Goal: Task Accomplishment & Management: Use online tool/utility

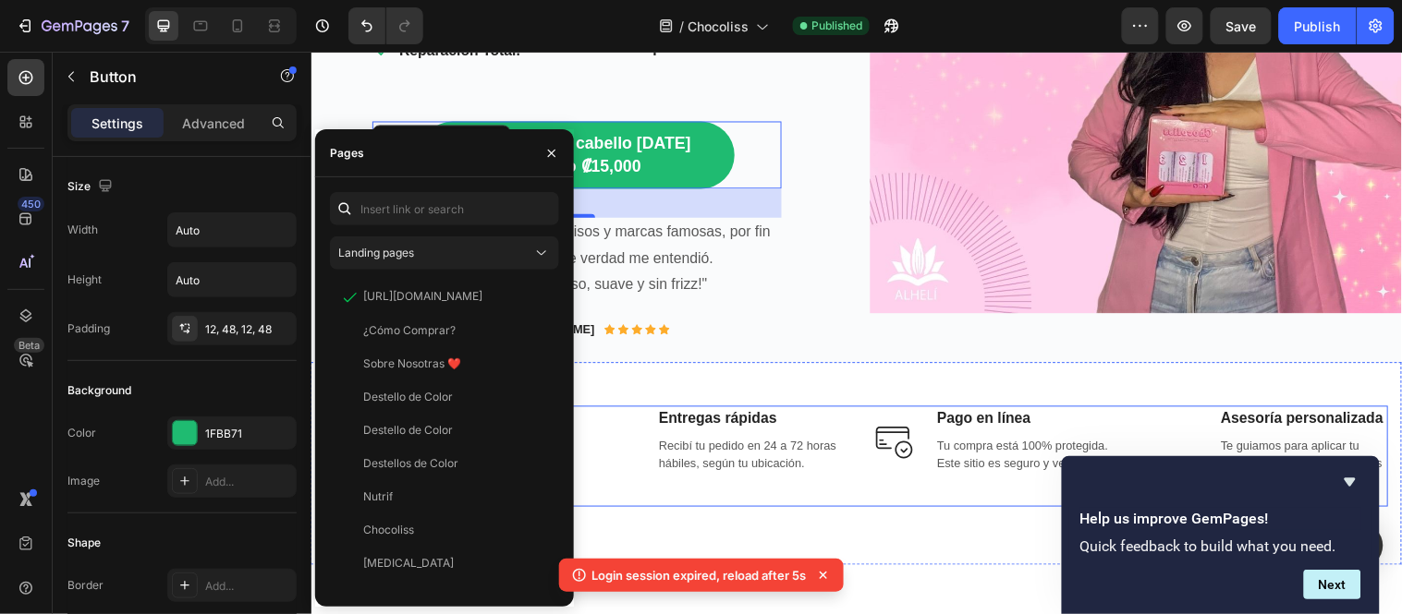
scroll to position [924, 0]
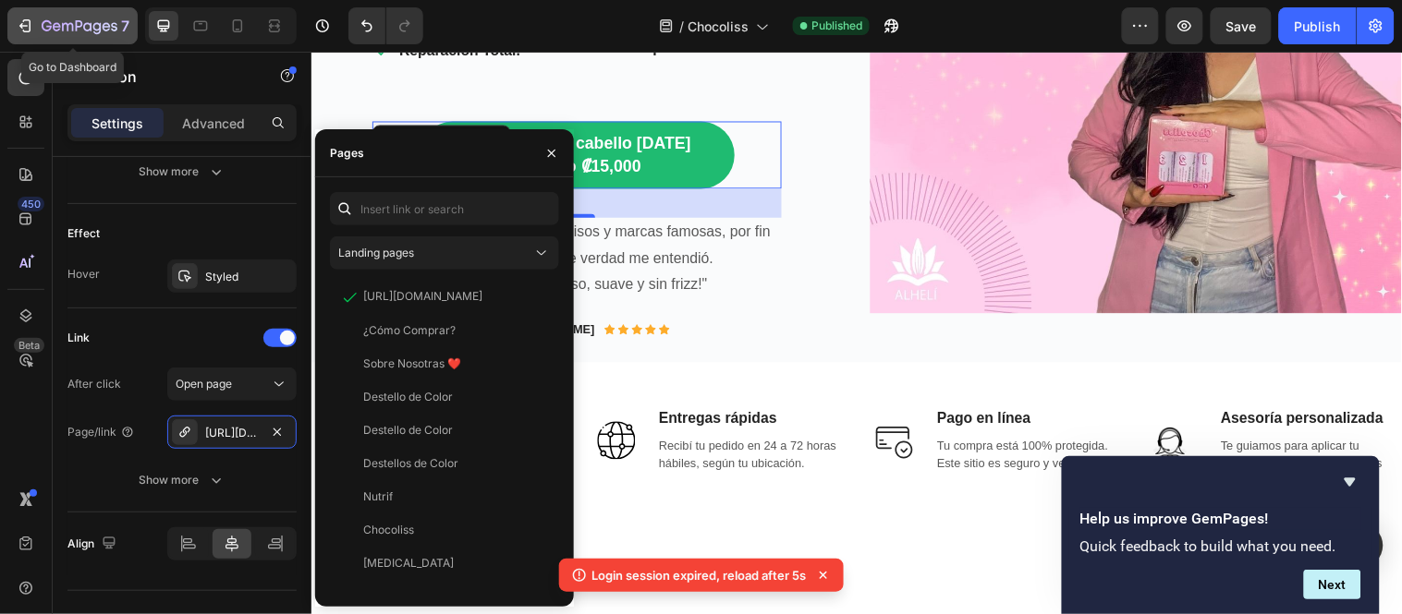
click at [97, 24] on icon "button" at bounding box center [80, 27] width 76 height 16
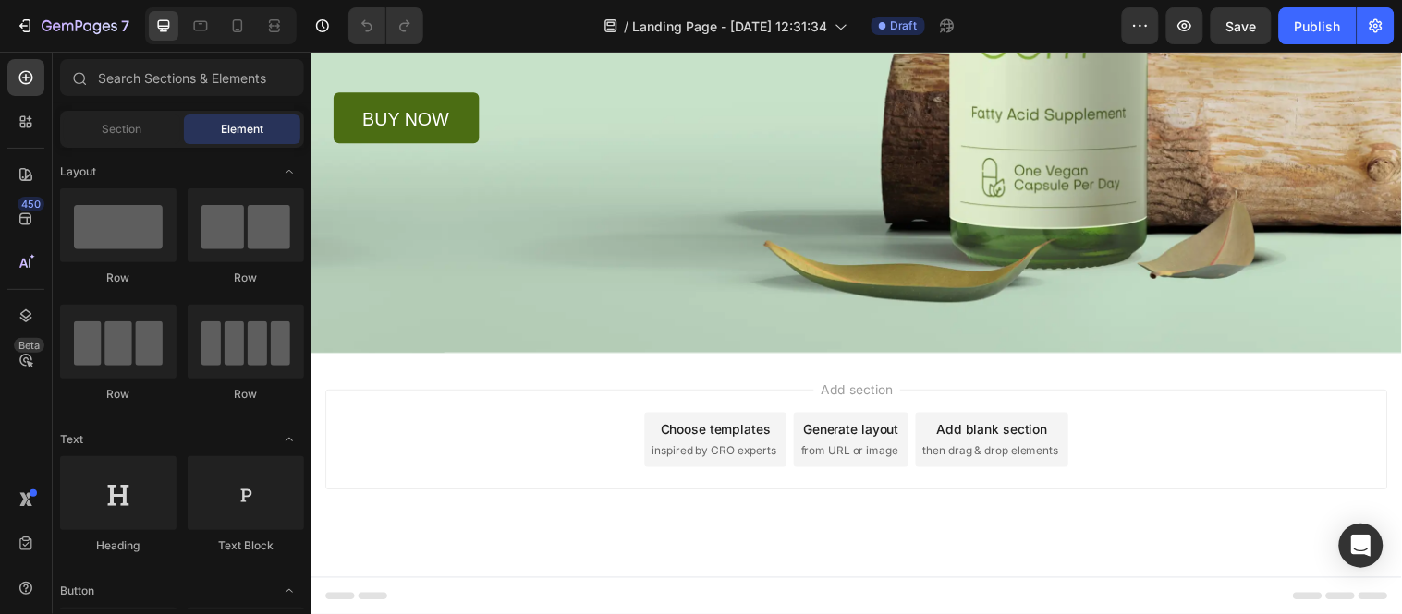
scroll to position [3426, 0]
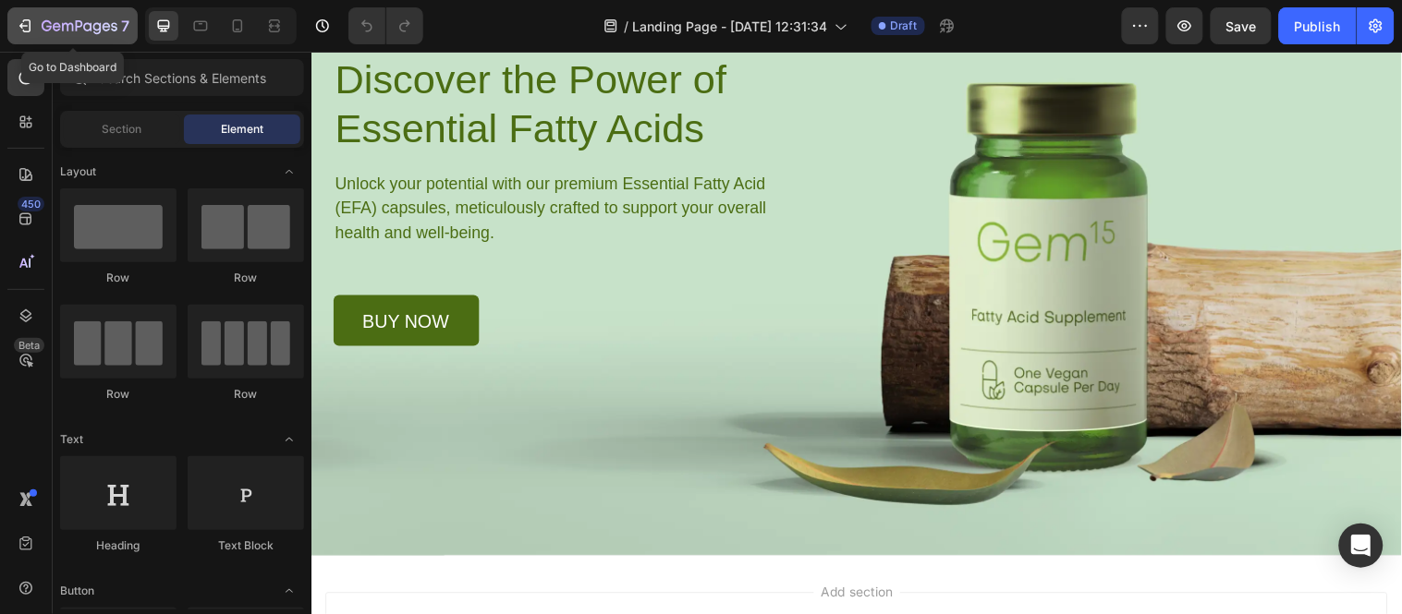
click at [79, 21] on icon "button" at bounding box center [79, 25] width 7 height 11
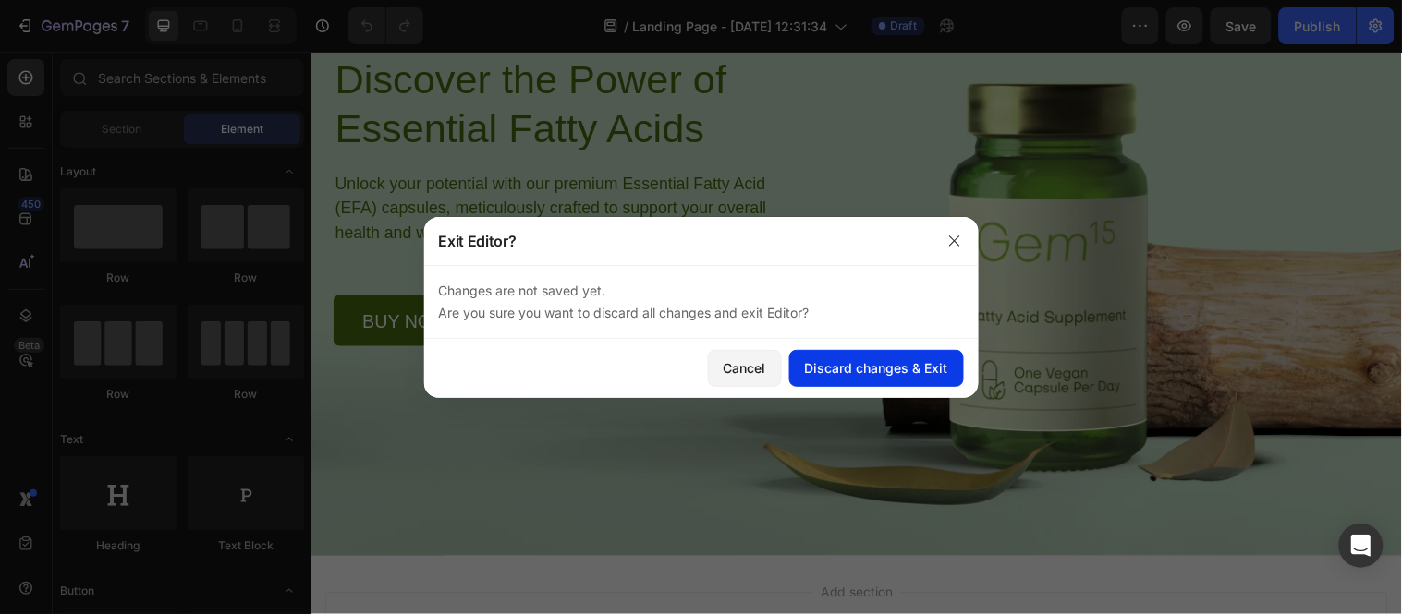
click at [844, 370] on div "Discard changes & Exit" at bounding box center [876, 367] width 143 height 19
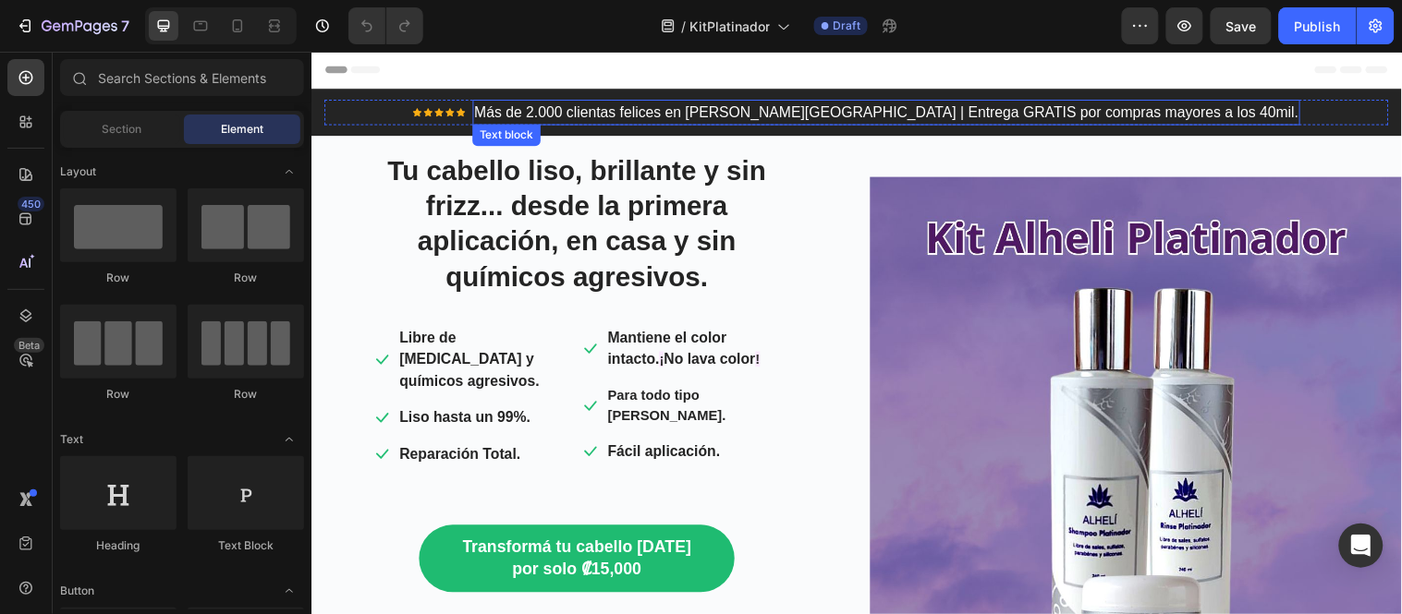
click at [641, 107] on p "Más de 2.000 clientas felices en Costa Rica | Entrega GRATIS por compras mayore…" at bounding box center [896, 113] width 838 height 22
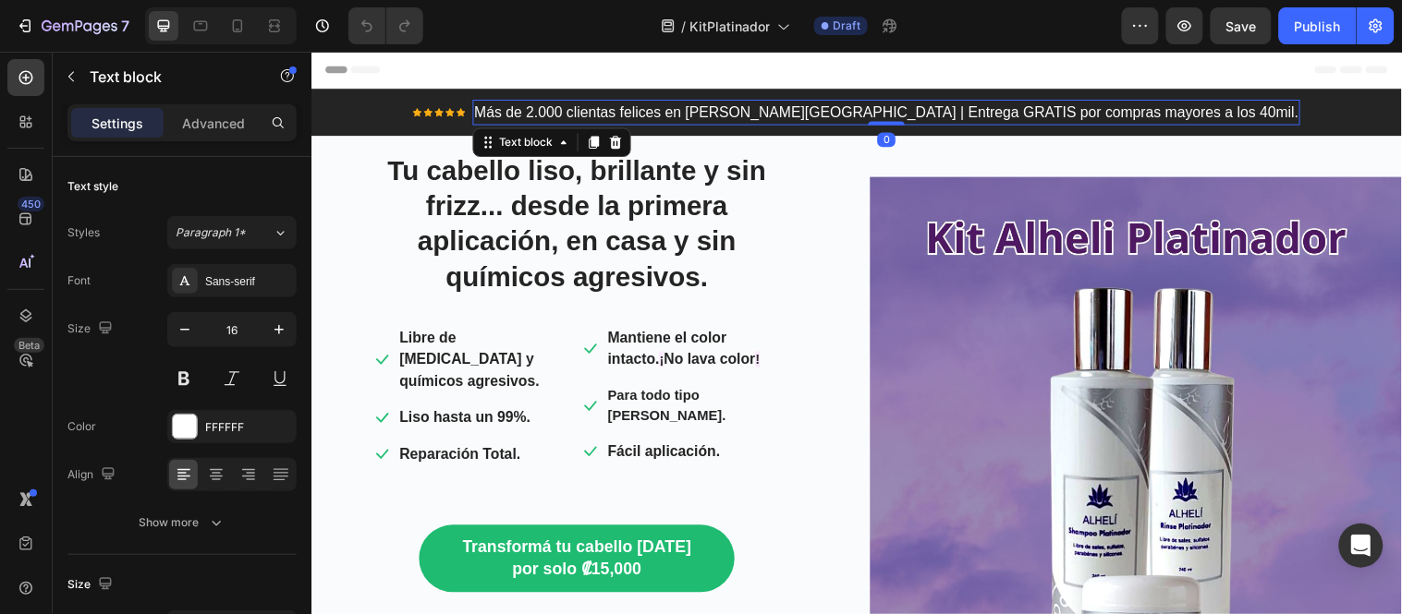
click at [626, 112] on p "Más de 2.000 clientas felices en Costa Rica | Entrega GRATIS por compras mayore…" at bounding box center [896, 113] width 838 height 22
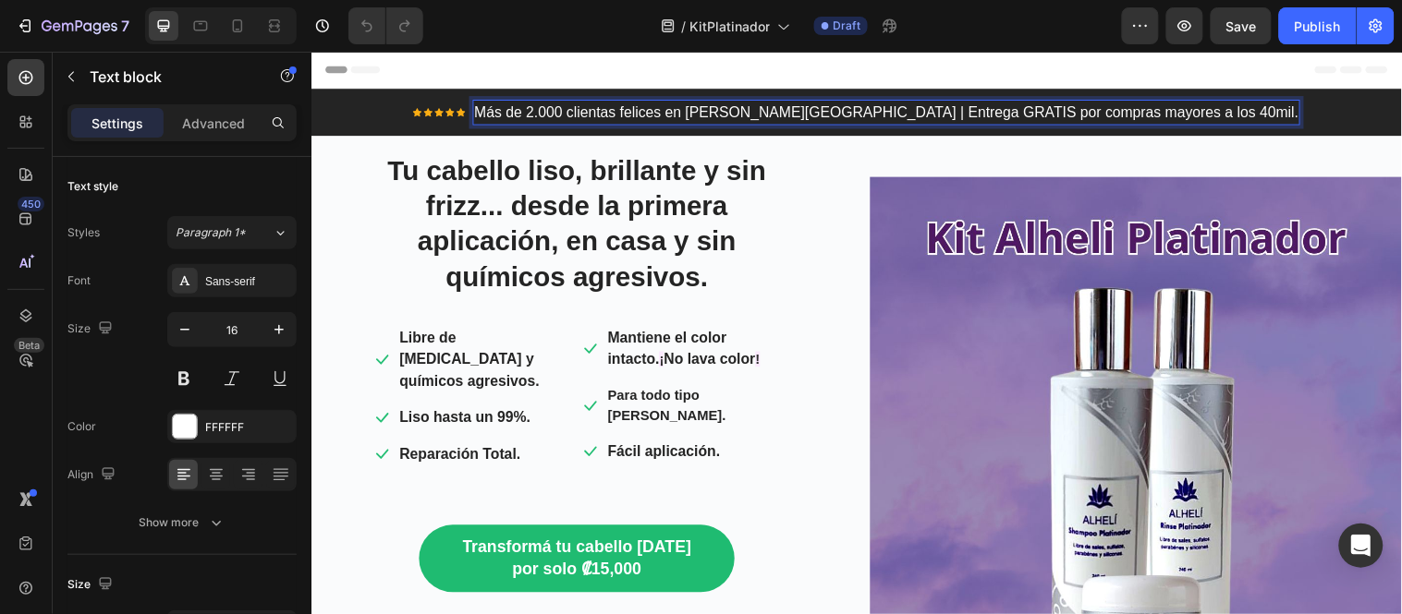
click at [631, 112] on p "Más de 2.000 clientas felices en Costa Rica | Entrega GRATIS por compras mayore…" at bounding box center [896, 113] width 838 height 22
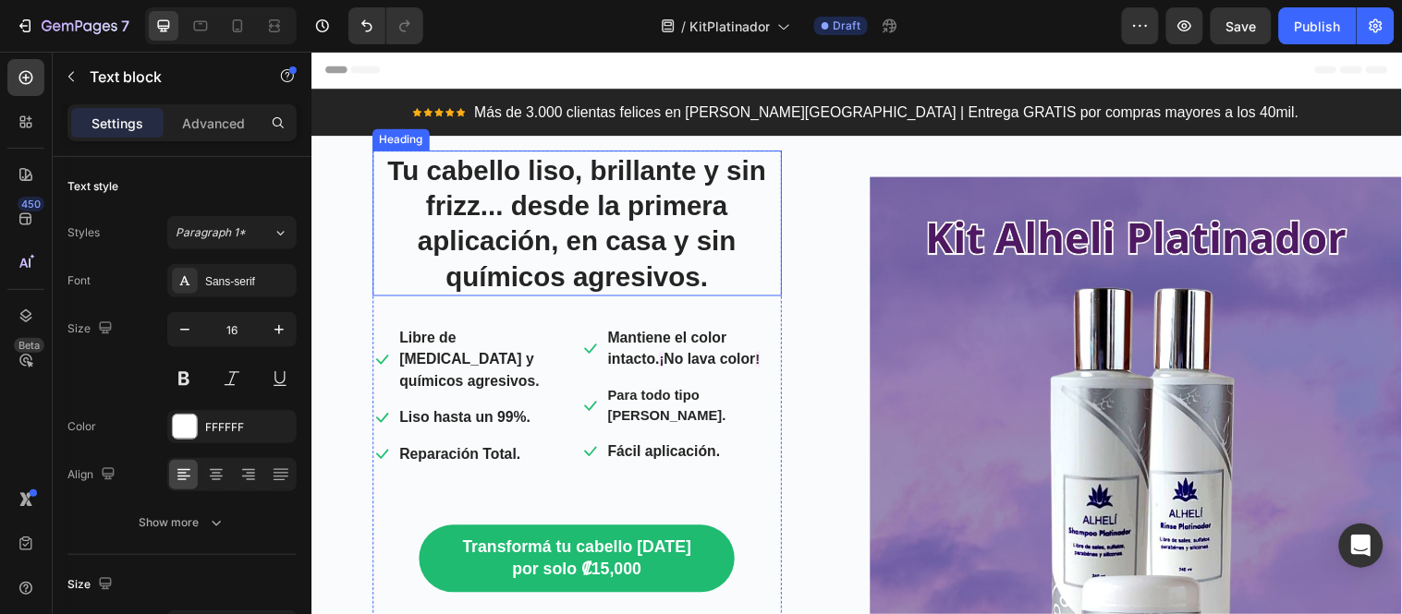
click at [623, 234] on h2 "Tu cabello liso, brillante y sin frizz... desde la primera aplicación, en casa …" at bounding box center [581, 226] width 416 height 148
